Goal: Check status: Check status

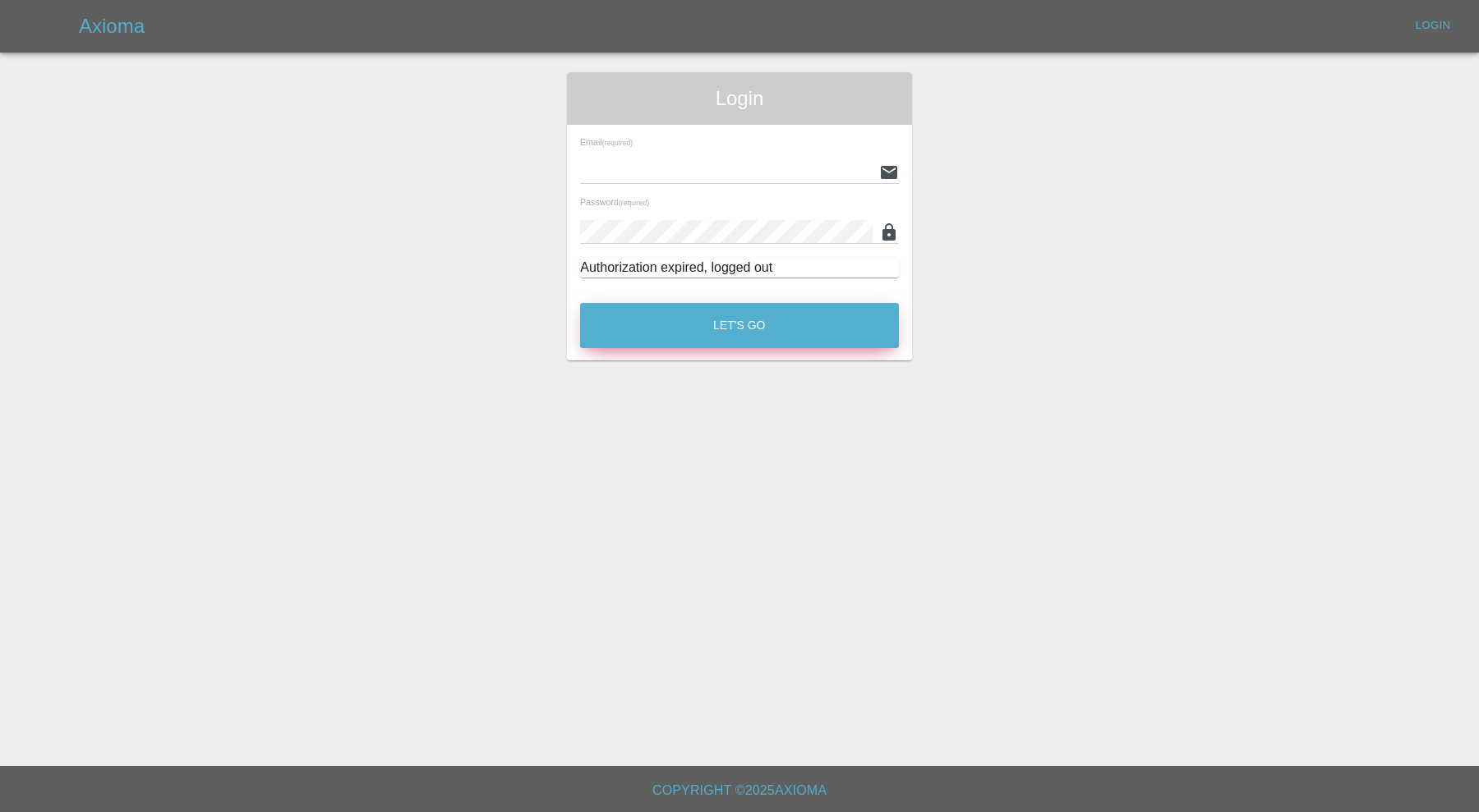
type input "[PERSON_NAME][EMAIL_ADDRESS][PERSON_NAME][DOMAIN_NAME]"
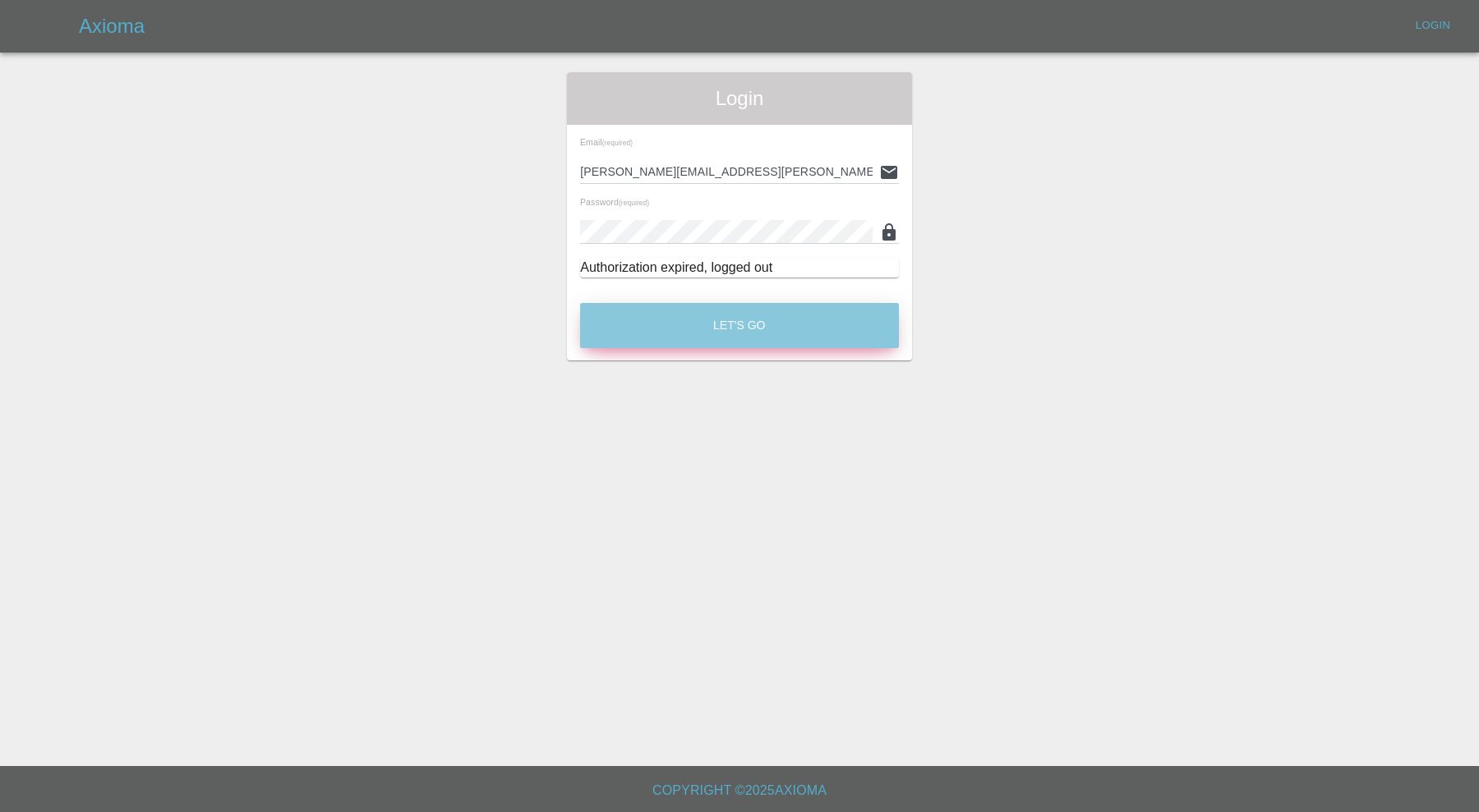
click at [712, 319] on button "Let's Go" at bounding box center [739, 326] width 319 height 45
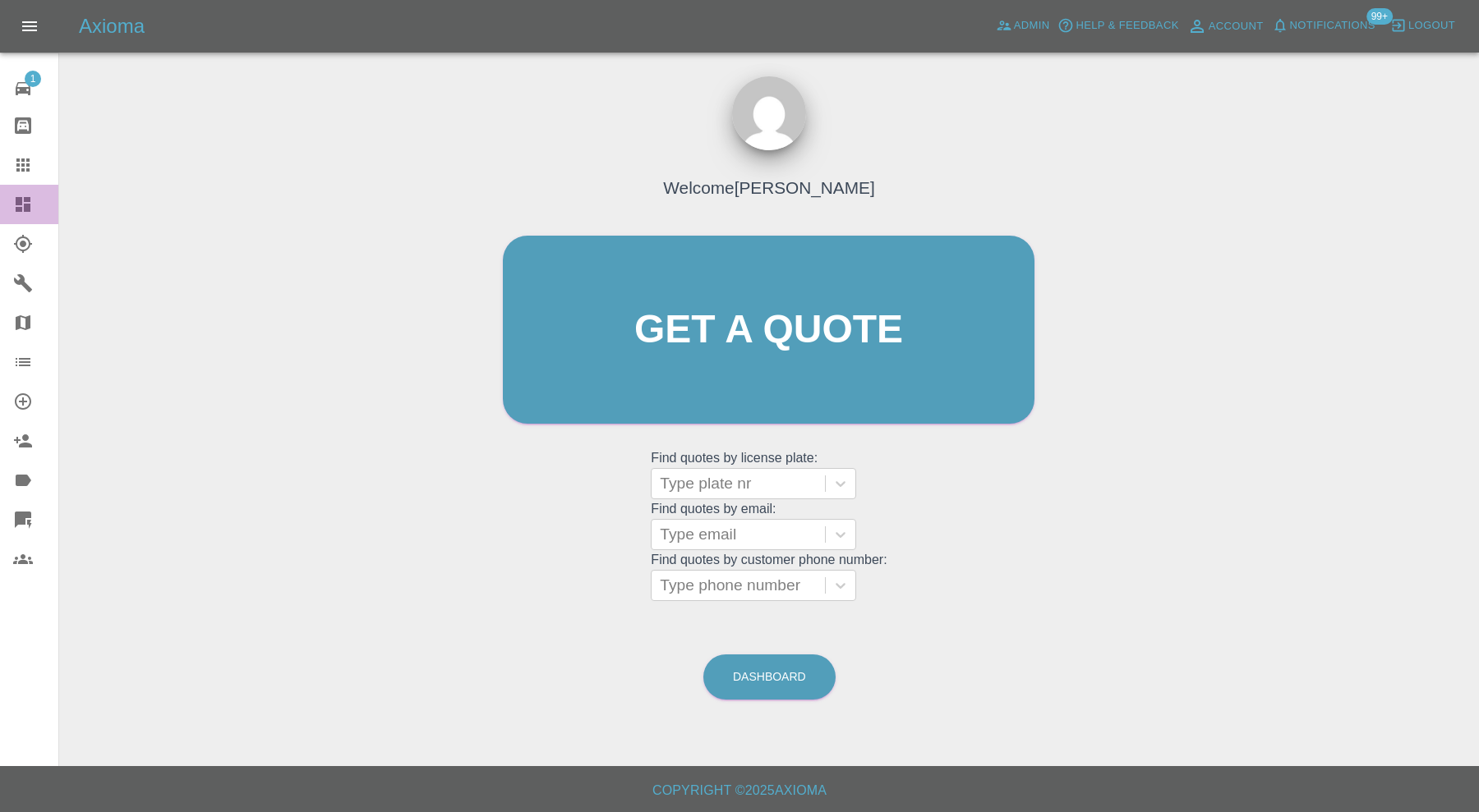
click at [34, 199] on div at bounding box center [36, 205] width 46 height 20
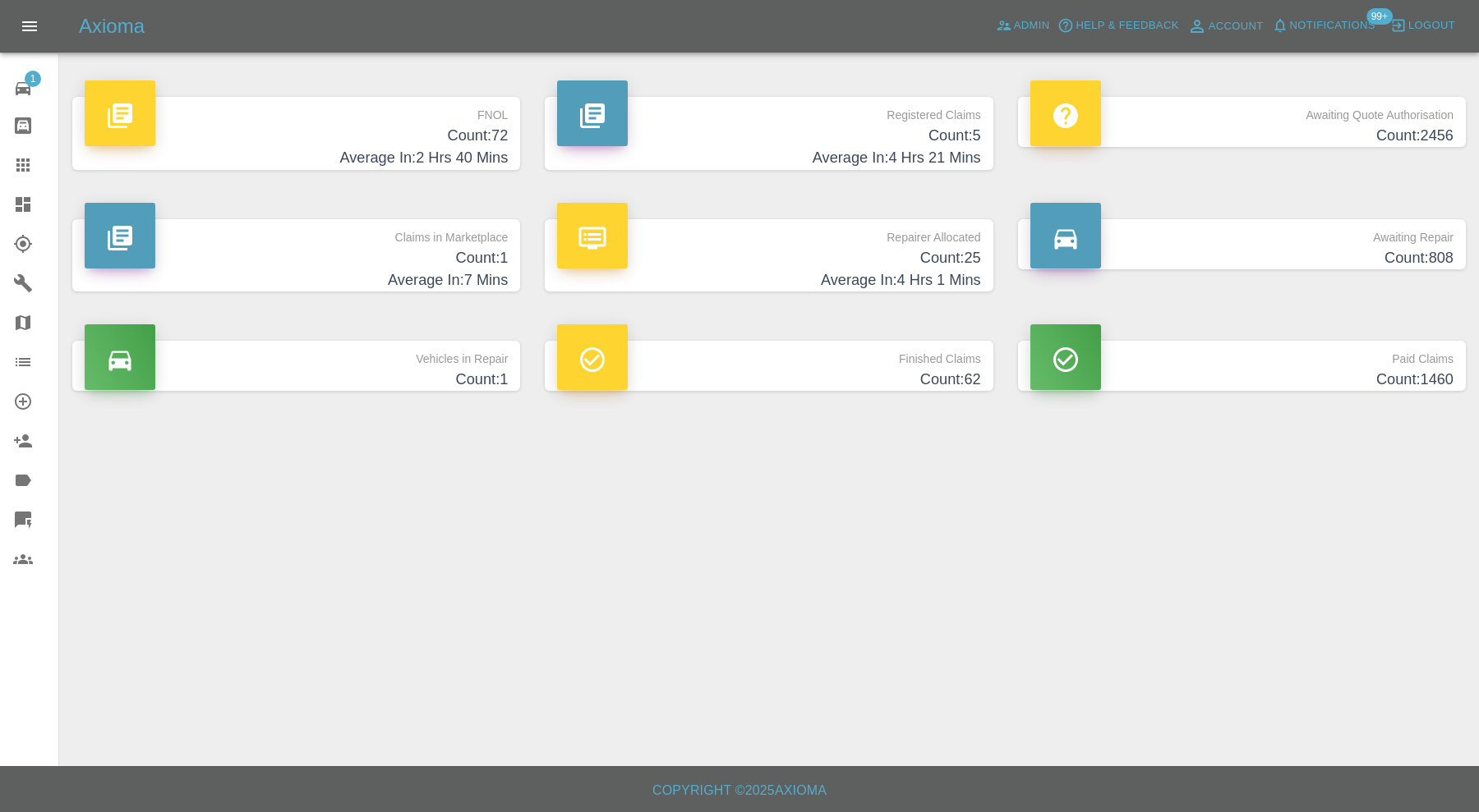
click at [451, 249] on h4 "Count: 1" at bounding box center [295, 258] width 423 height 22
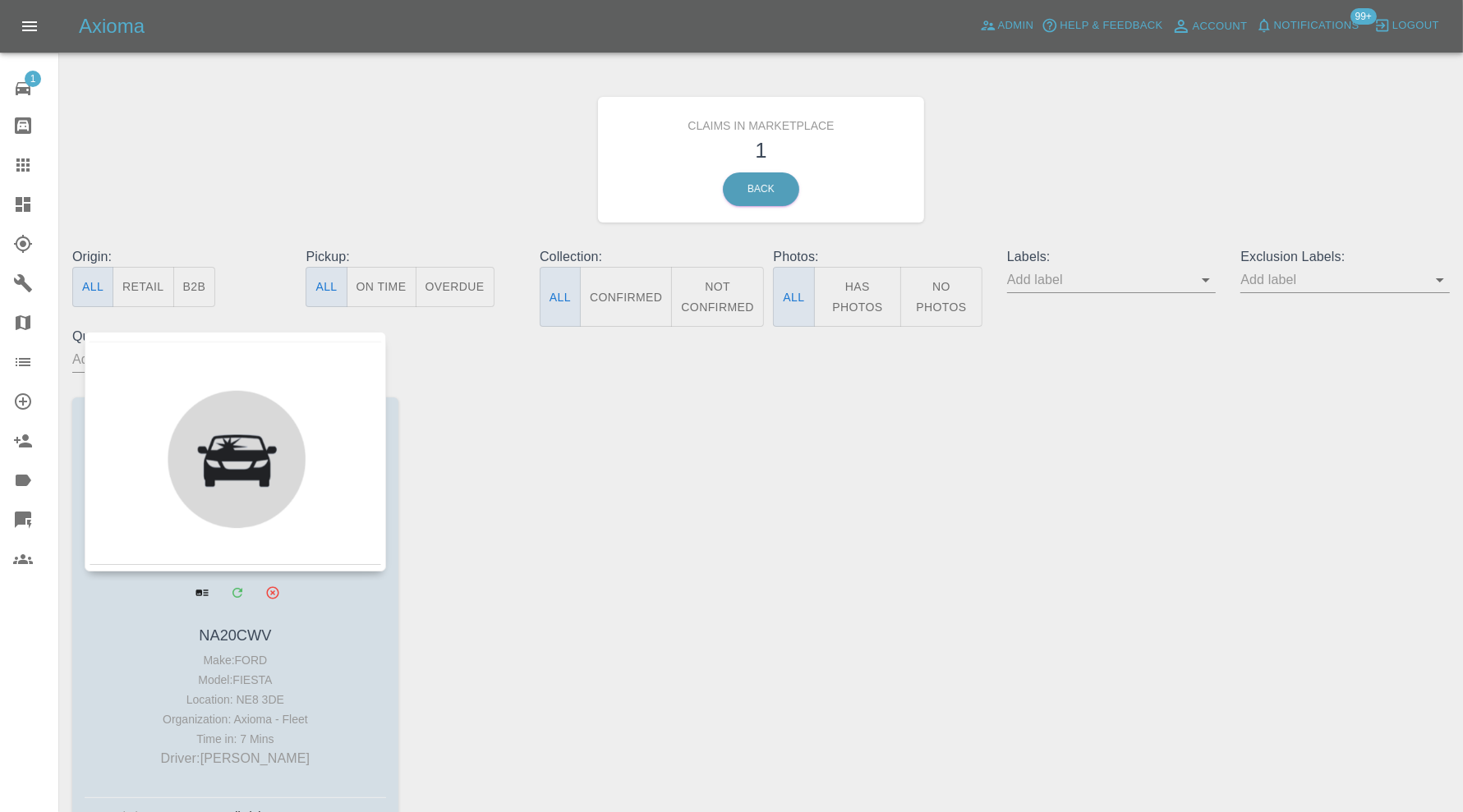
click at [258, 480] on div at bounding box center [235, 451] width 302 height 240
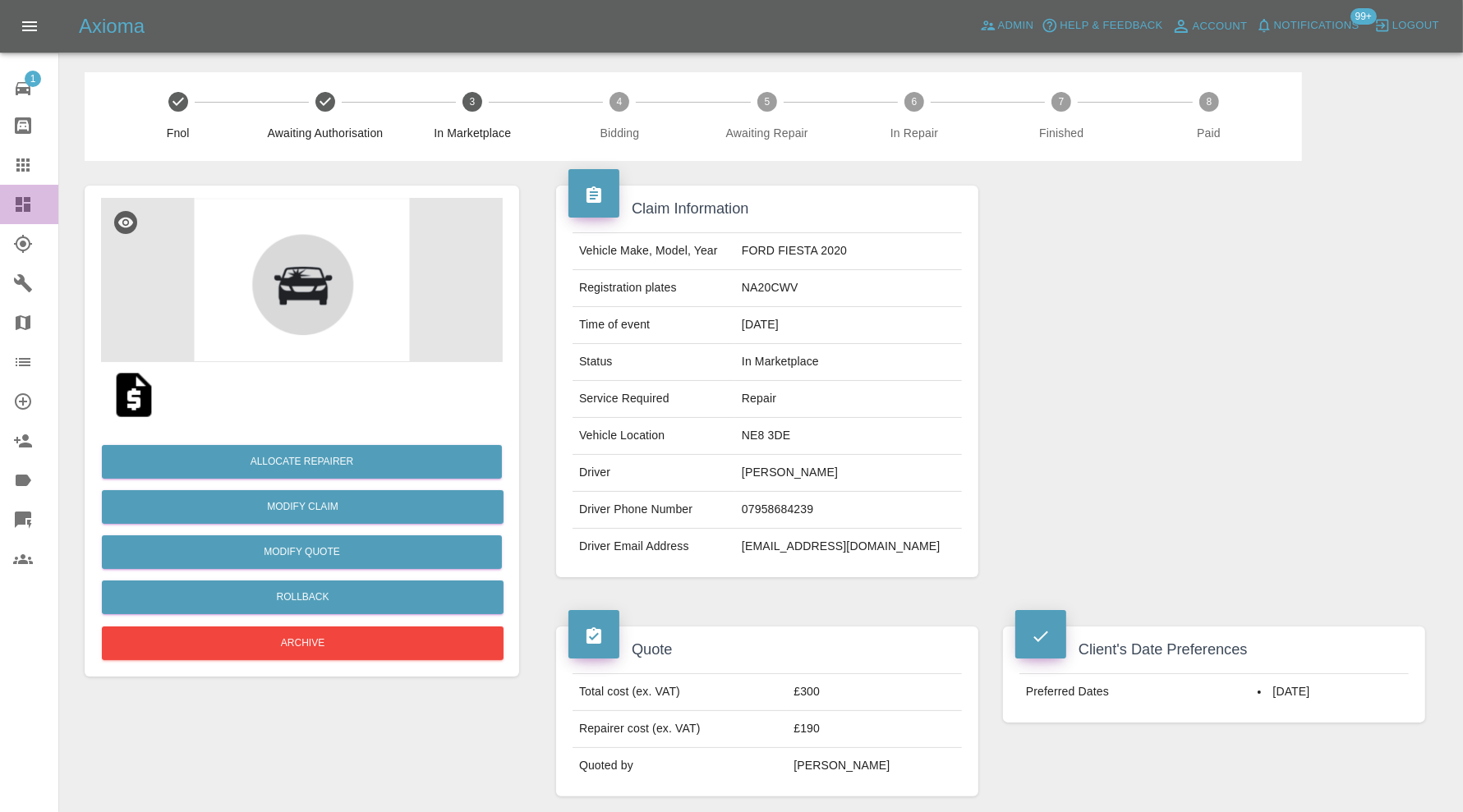
click at [35, 204] on div at bounding box center [36, 205] width 46 height 20
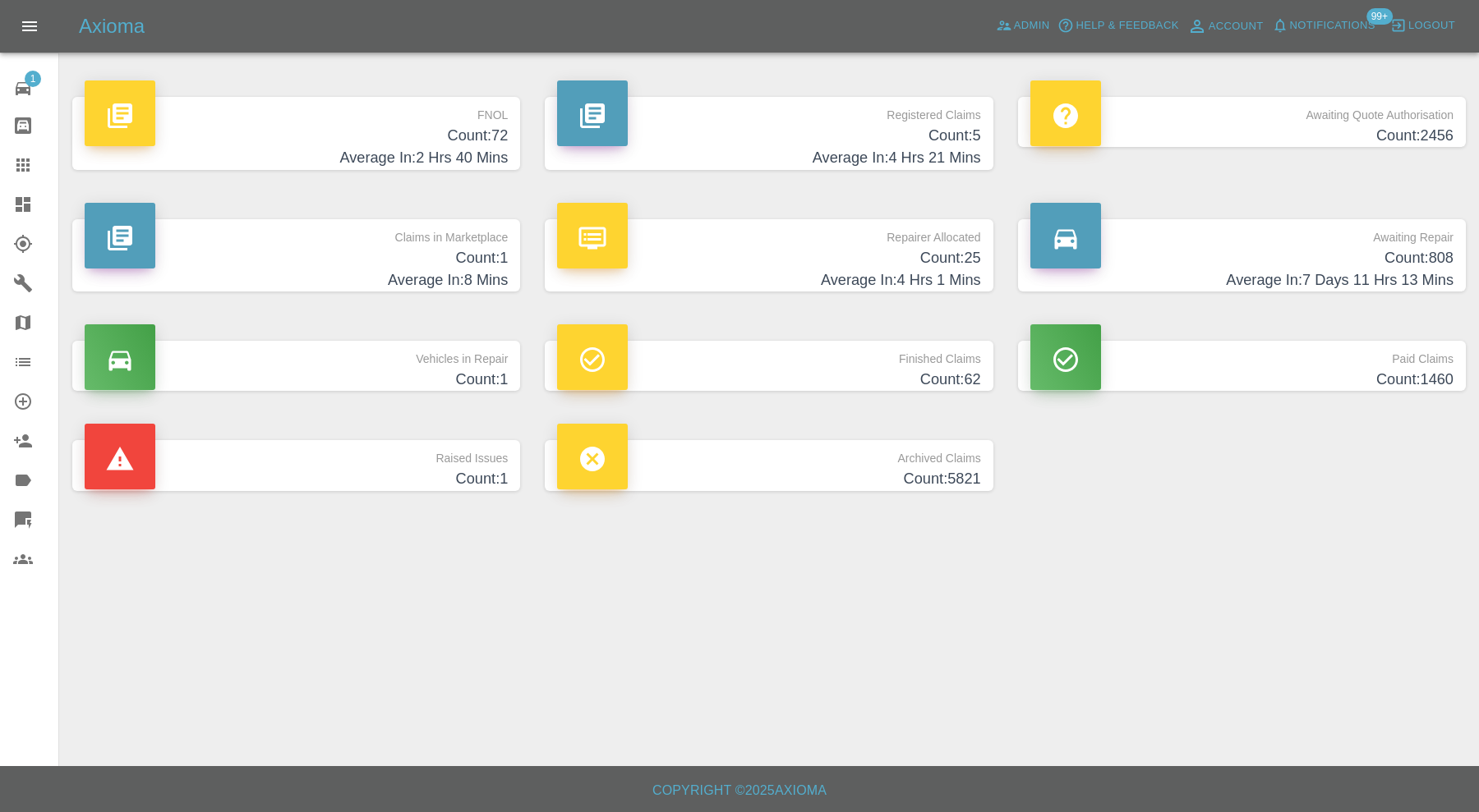
click at [368, 515] on div "Raised Issues Count: 1" at bounding box center [296, 465] width 472 height 100
click at [381, 469] on h4 "Count: 1" at bounding box center [295, 479] width 423 height 22
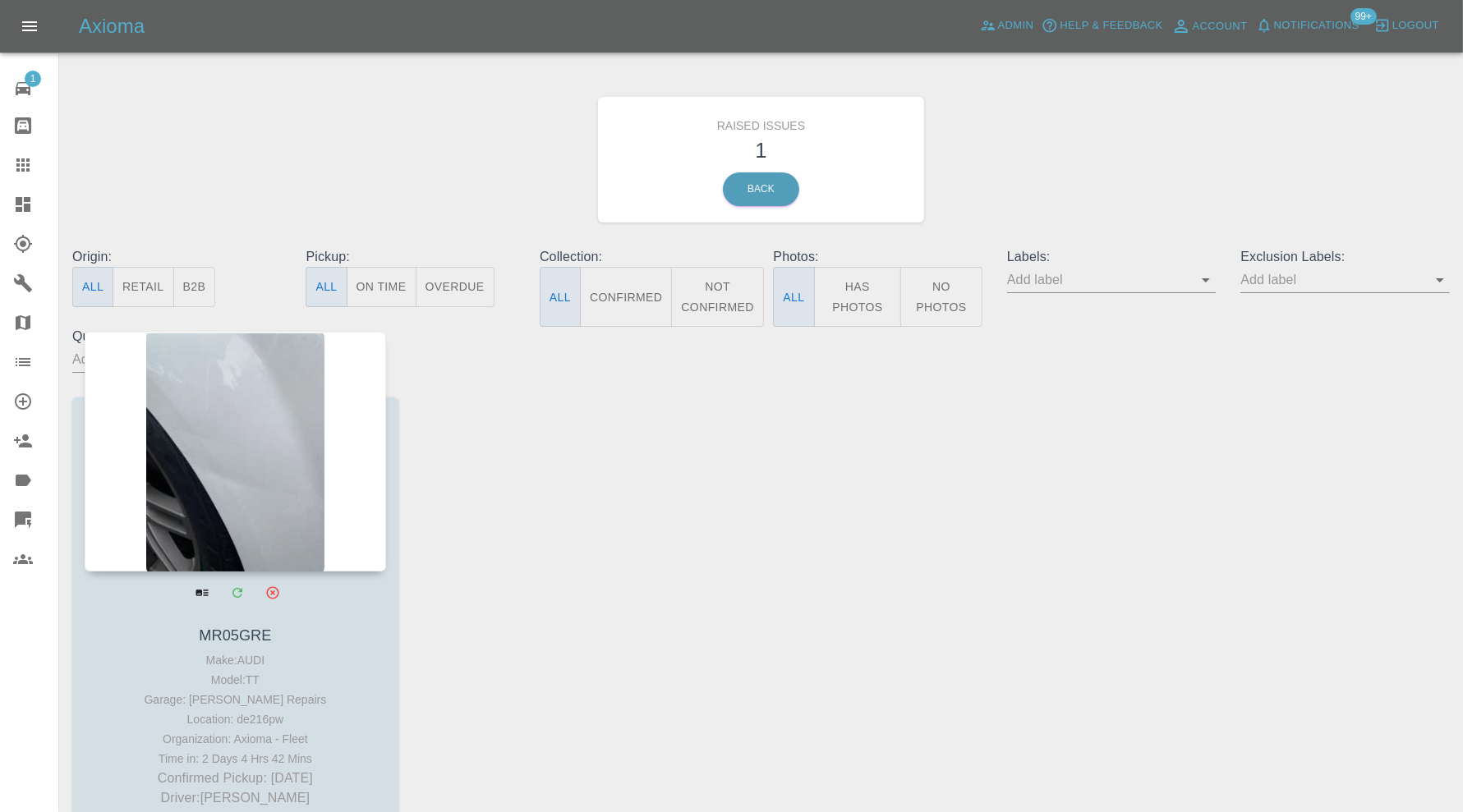
click at [263, 472] on div at bounding box center [235, 451] width 302 height 240
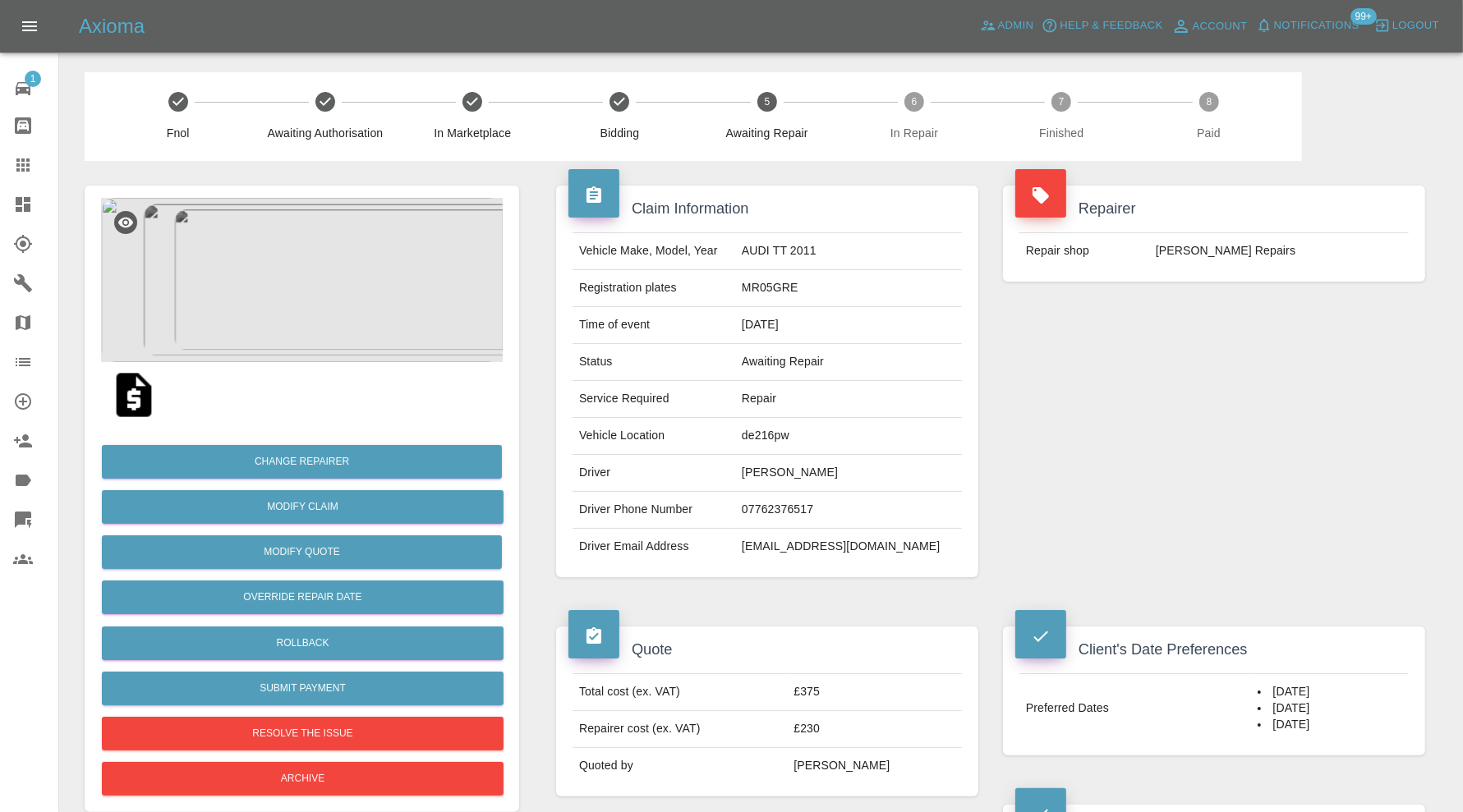
click at [23, 189] on link "Dashboard" at bounding box center [29, 205] width 58 height 39
